Goal: Task Accomplishment & Management: Manage account settings

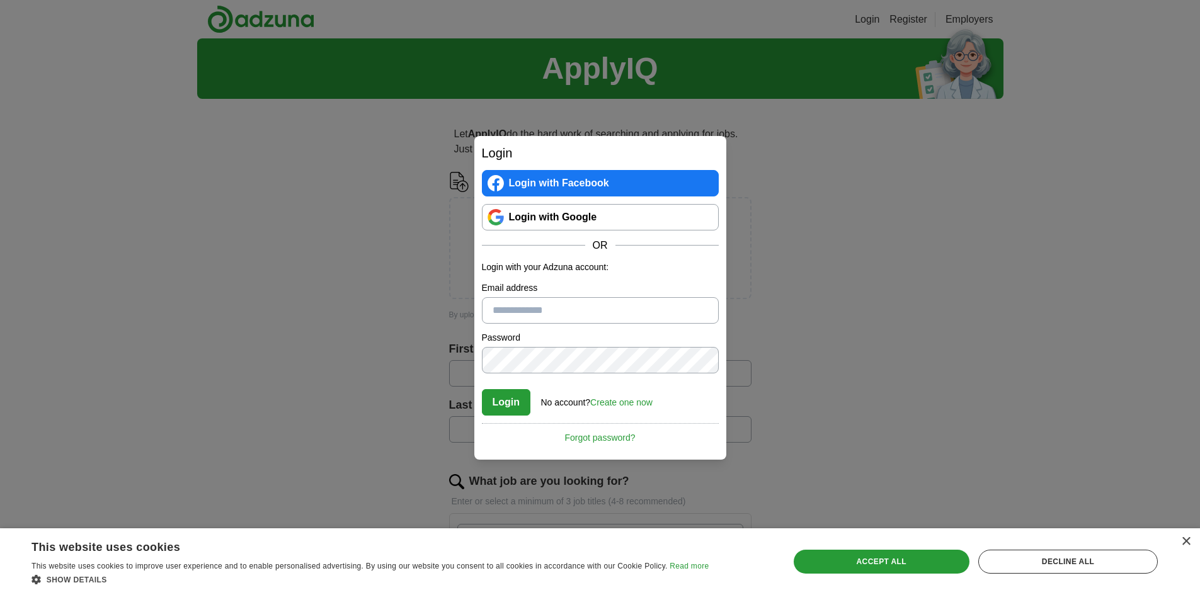
click at [621, 403] on link "Create one now" at bounding box center [621, 403] width 62 height 10
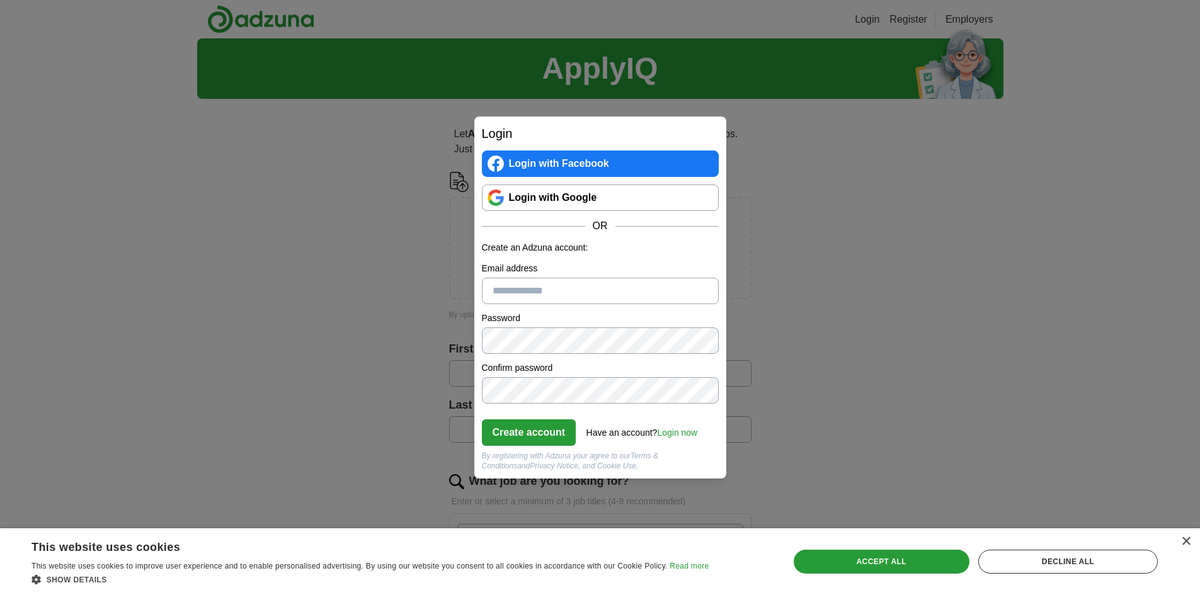
click at [514, 290] on input "Email address" at bounding box center [600, 291] width 237 height 26
type input "**********"
click at [619, 444] on div "Create account Have an account? Login now Forgot password?" at bounding box center [600, 428] width 237 height 35
click at [685, 435] on link "Login now" at bounding box center [677, 433] width 40 height 10
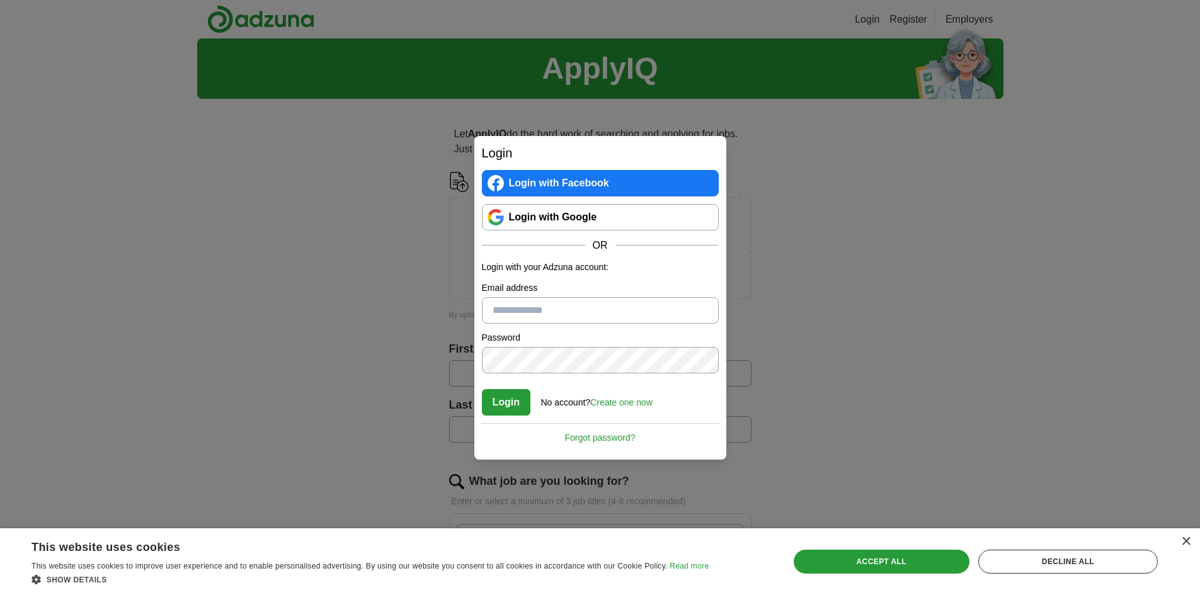
click at [519, 308] on input "Email address" at bounding box center [600, 310] width 237 height 26
type input "**********"
click at [525, 391] on button "Login" at bounding box center [506, 402] width 49 height 26
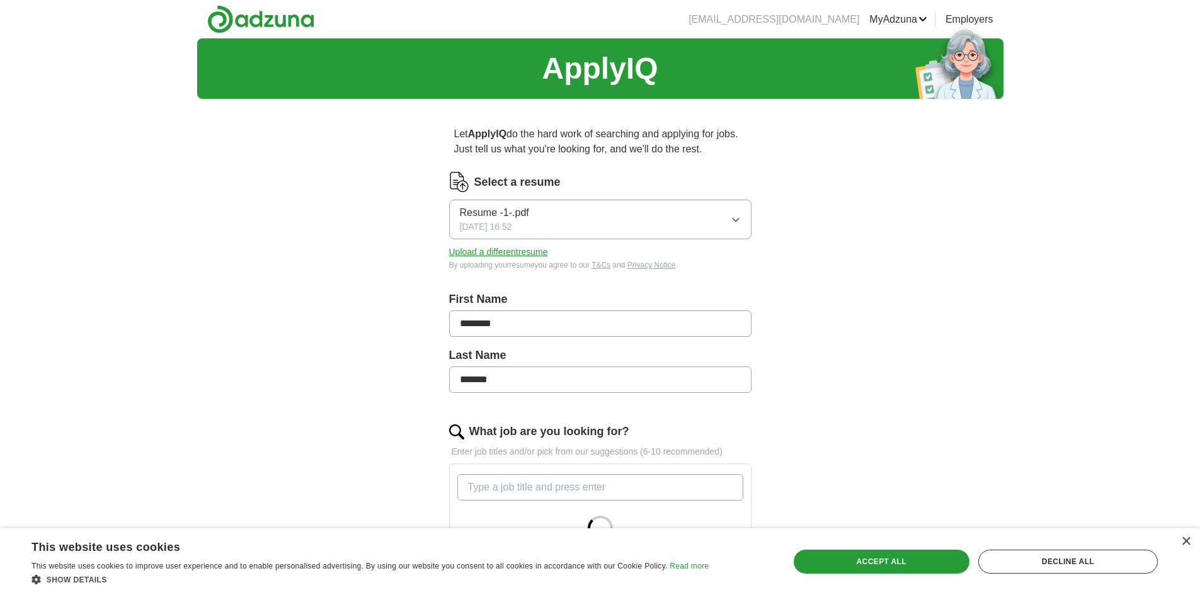
click at [736, 216] on icon "button" at bounding box center [736, 220] width 10 height 10
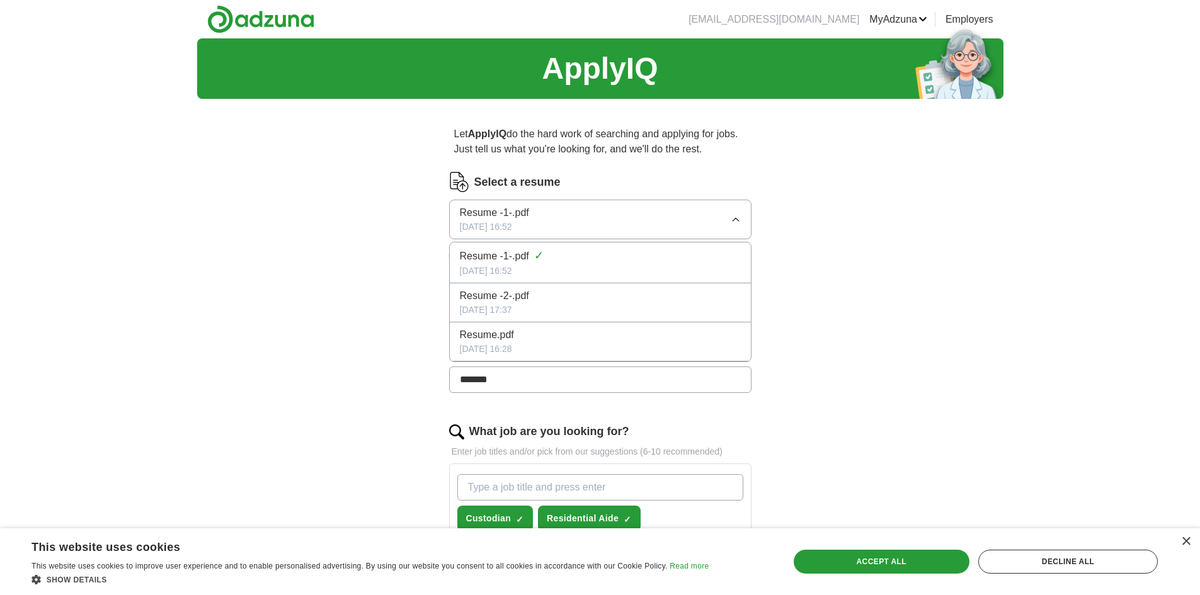
click at [488, 257] on span "Resume -1-.pdf" at bounding box center [494, 256] width 69 height 15
click at [488, 257] on button "Upload a different resume" at bounding box center [498, 252] width 99 height 13
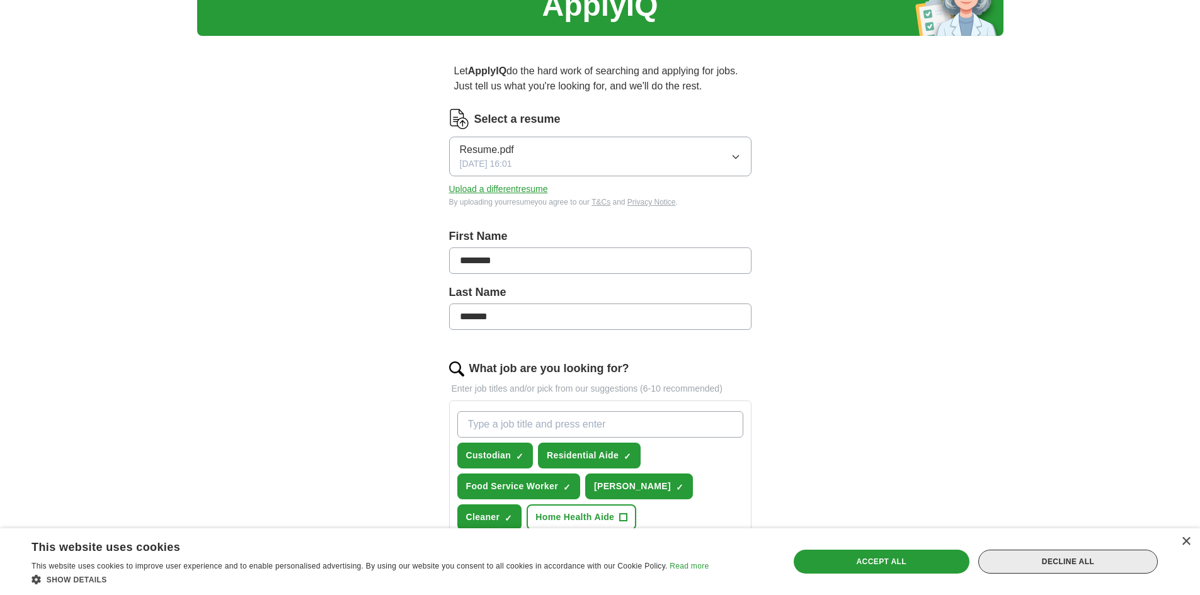
click at [1083, 563] on div "Decline all" at bounding box center [1069, 562] width 180 height 24
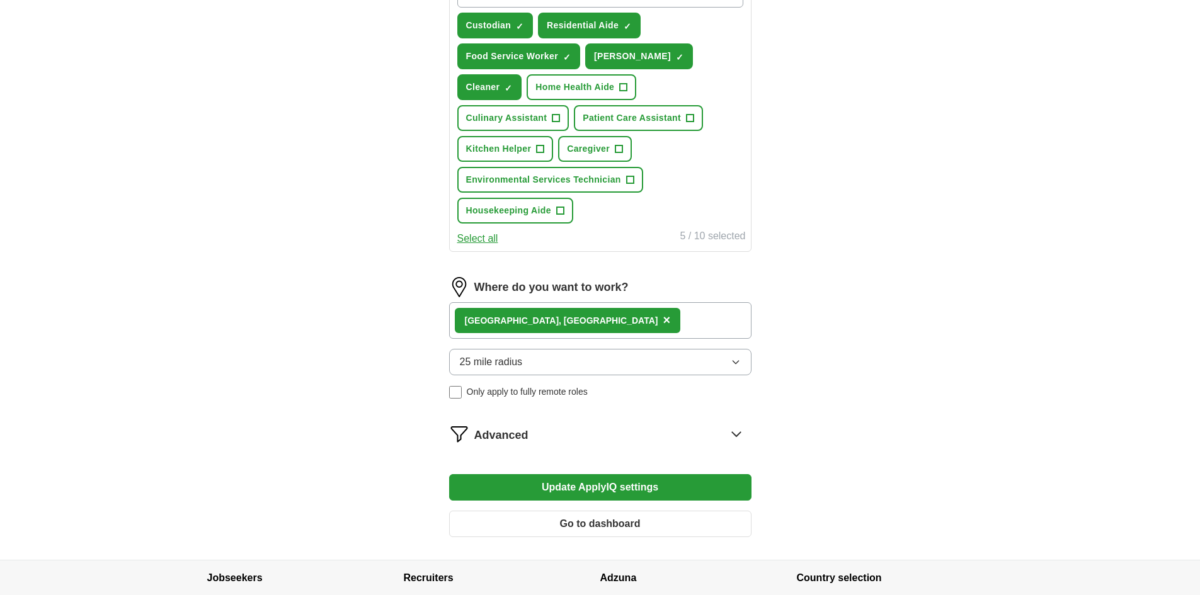
scroll to position [504, 0]
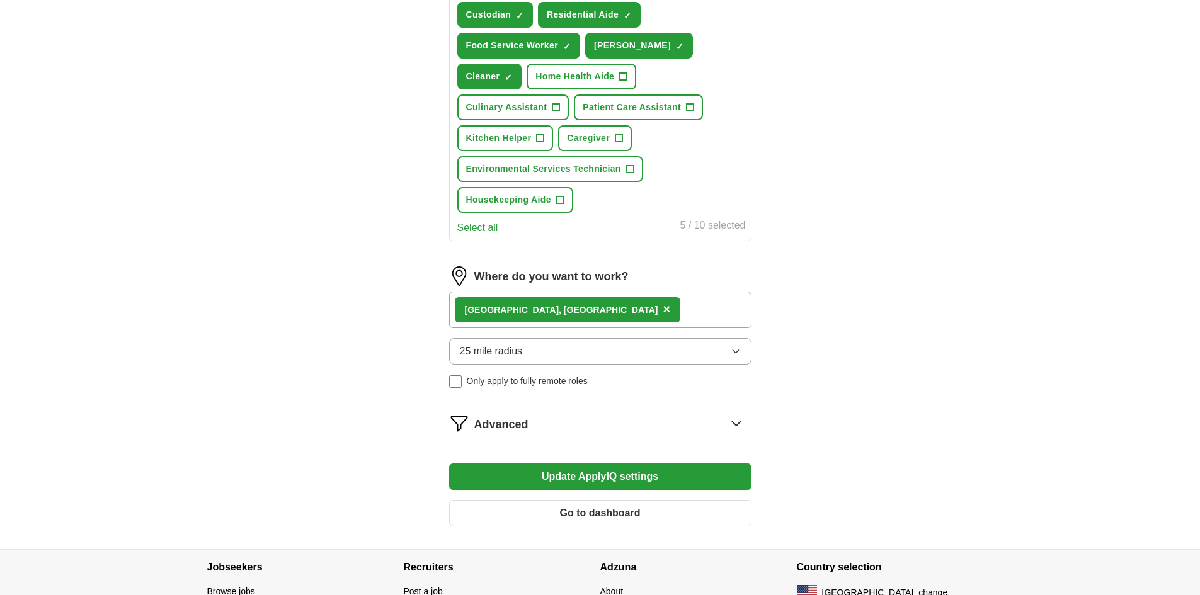
click at [590, 464] on button "Update ApplyIQ settings" at bounding box center [600, 477] width 302 height 26
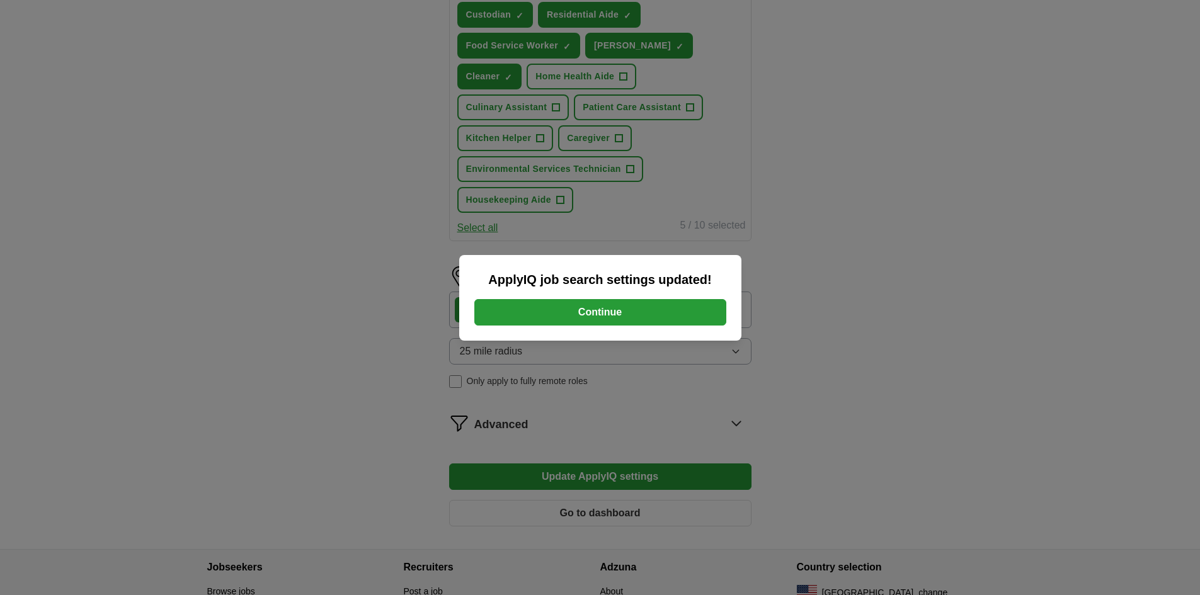
click at [595, 307] on button "Continue" at bounding box center [601, 312] width 252 height 26
